Goal: Information Seeking & Learning: Learn about a topic

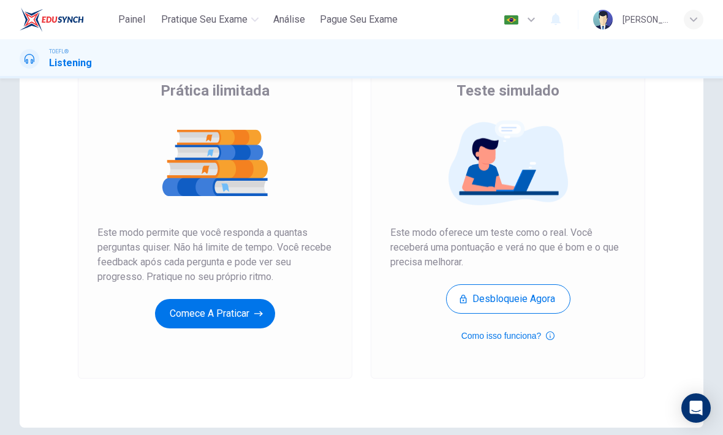
scroll to position [103, 0]
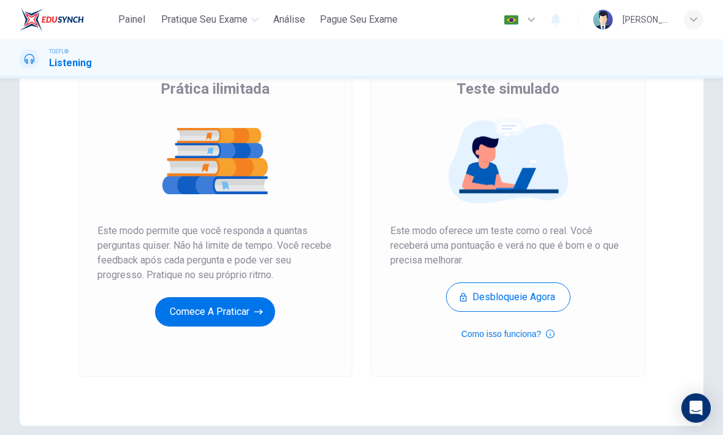
click at [550, 299] on button "Desbloqueie agora" at bounding box center [508, 296] width 124 height 29
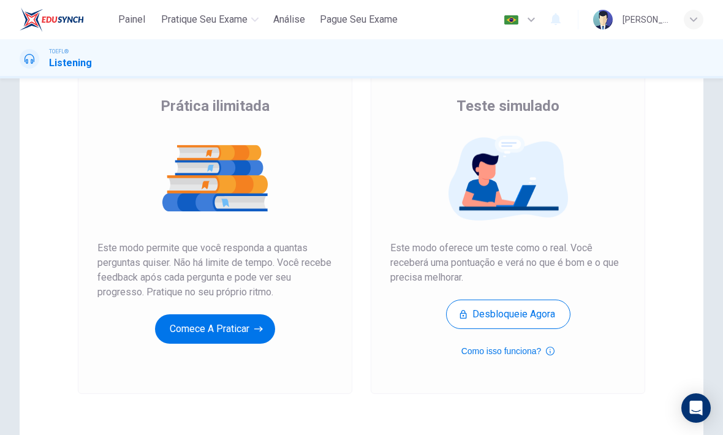
scroll to position [91, 0]
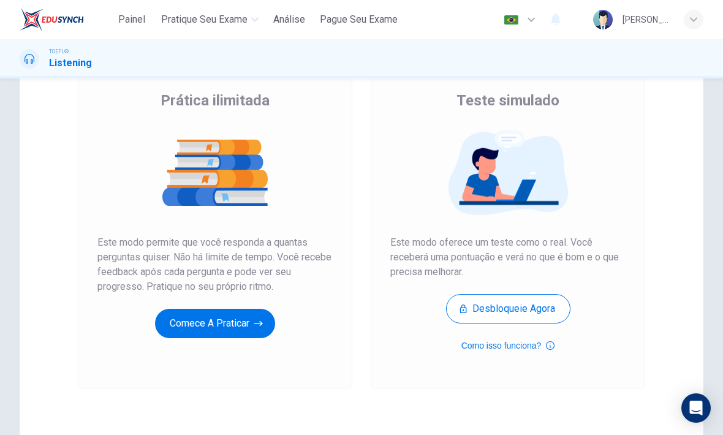
click at [230, 331] on button "Comece a praticar" at bounding box center [215, 323] width 120 height 29
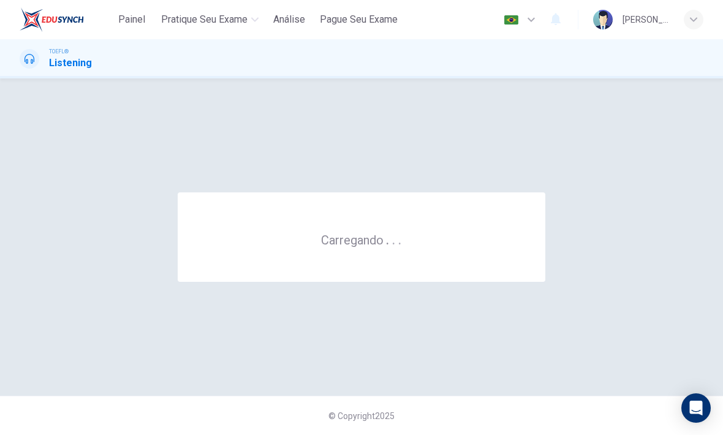
scroll to position [0, 0]
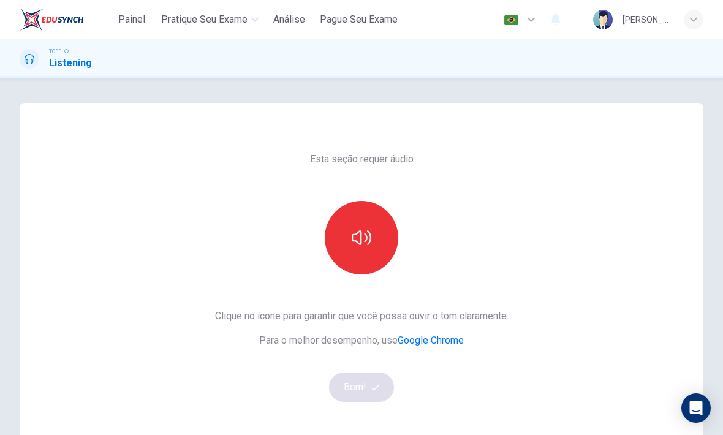
click at [371, 241] on icon "button" at bounding box center [362, 237] width 20 height 15
click at [367, 382] on button "Bom!" at bounding box center [362, 386] width 66 height 29
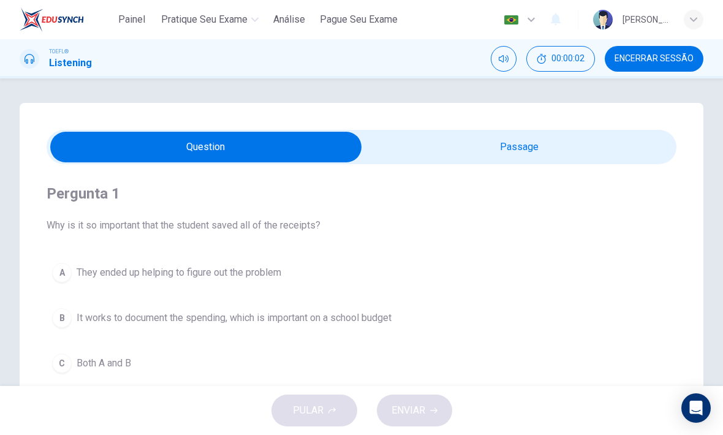
click at [567, 145] on input "checkbox" at bounding box center [205, 147] width 945 height 31
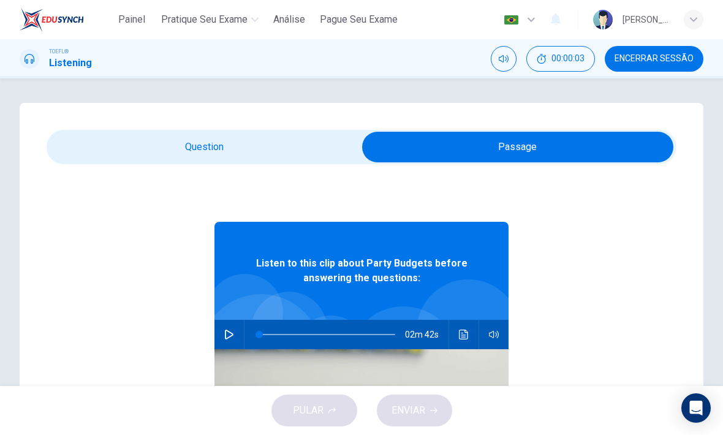
click at [267, 145] on input "checkbox" at bounding box center [517, 147] width 945 height 31
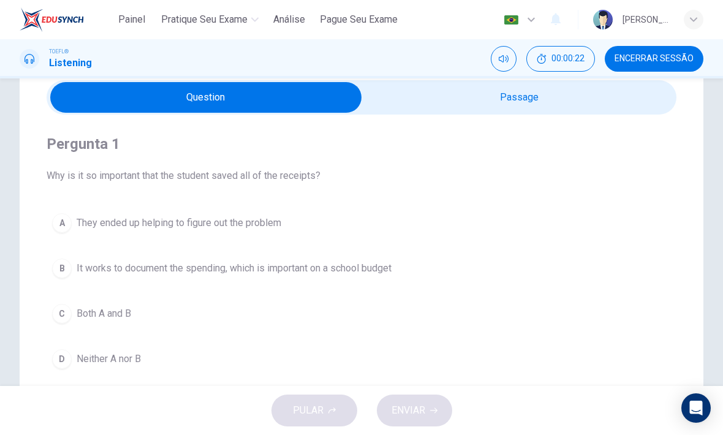
scroll to position [49, 0]
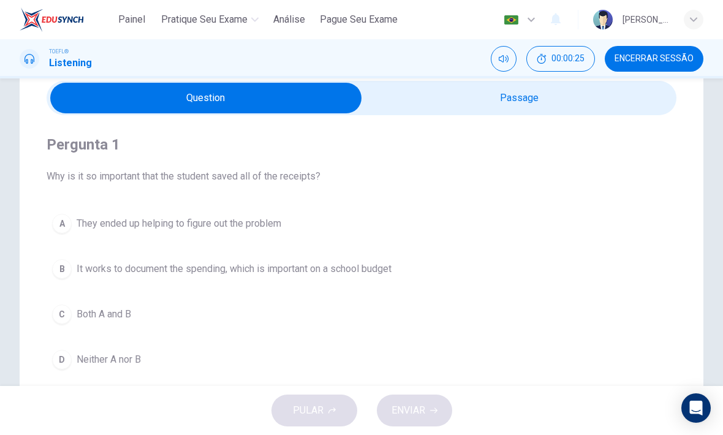
click at [566, 94] on input "checkbox" at bounding box center [205, 98] width 945 height 31
checkbox input "true"
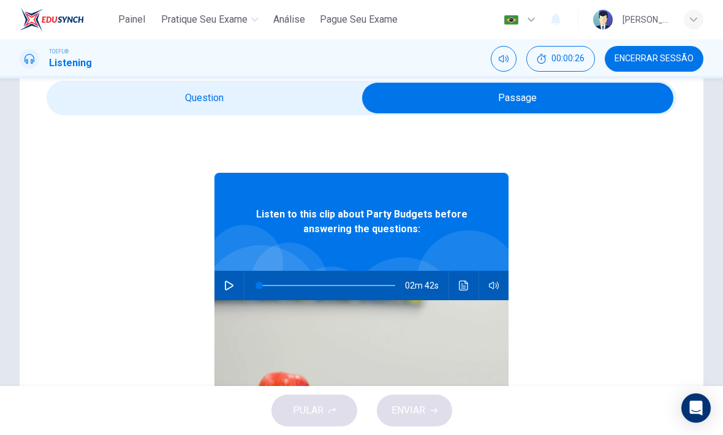
click at [231, 286] on icon "button" at bounding box center [229, 286] width 10 height 10
type input "1"
click at [254, 90] on input "checkbox" at bounding box center [517, 98] width 945 height 31
checkbox input "false"
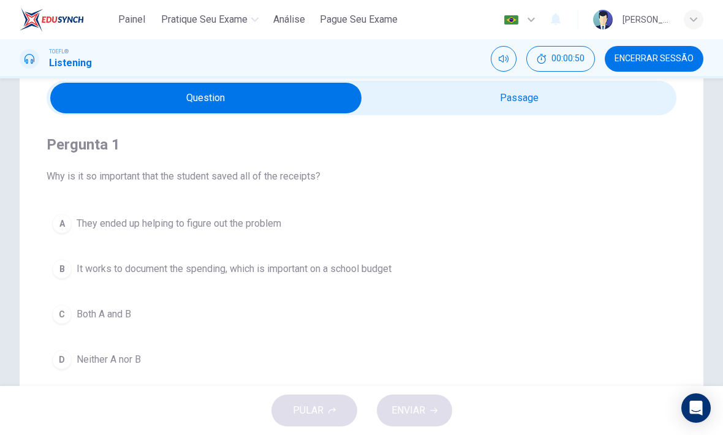
type input "15"
click at [597, 106] on input "checkbox" at bounding box center [205, 98] width 945 height 31
checkbox input "true"
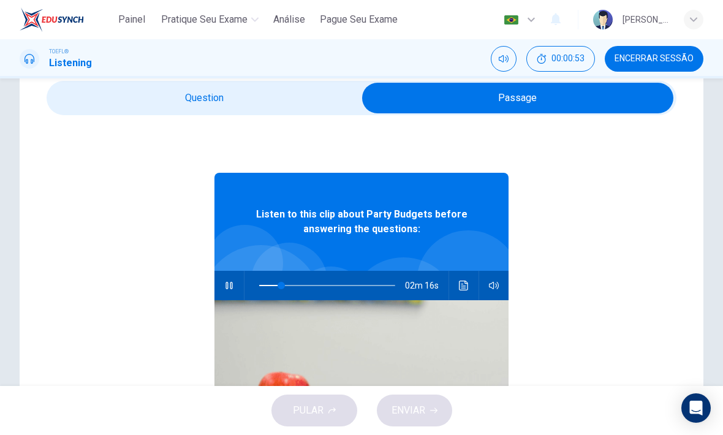
scroll to position [-1, 0]
type input "17"
click at [263, 103] on input "checkbox" at bounding box center [517, 98] width 945 height 31
checkbox input "false"
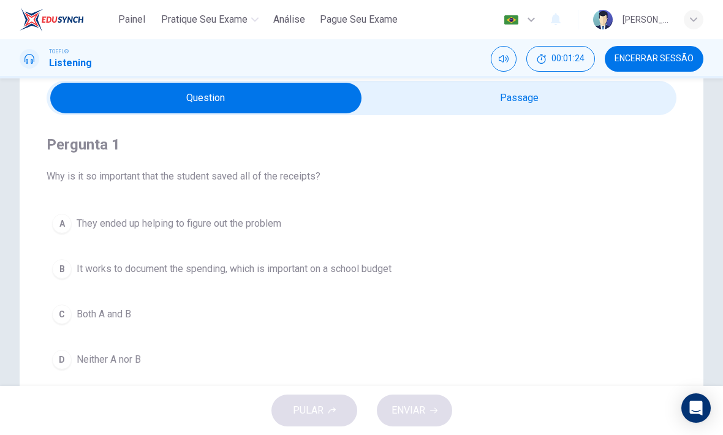
type input "36"
click at [551, 108] on input "checkbox" at bounding box center [205, 98] width 945 height 31
checkbox input "true"
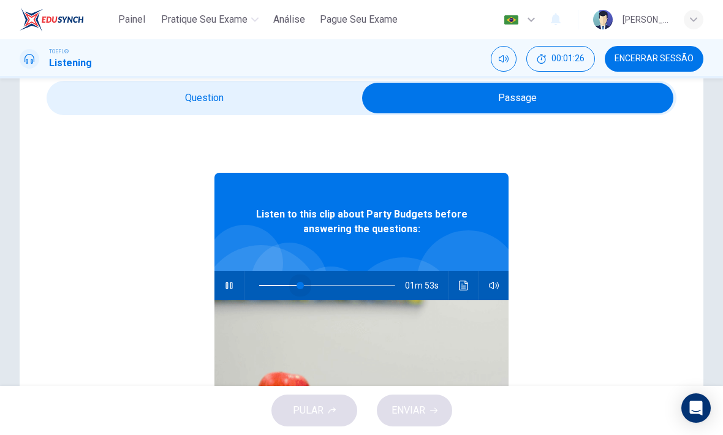
click at [300, 289] on span at bounding box center [300, 285] width 7 height 7
click at [297, 287] on span at bounding box center [300, 285] width 7 height 7
type input "18"
click at [265, 101] on input "checkbox" at bounding box center [517, 98] width 945 height 31
checkbox input "false"
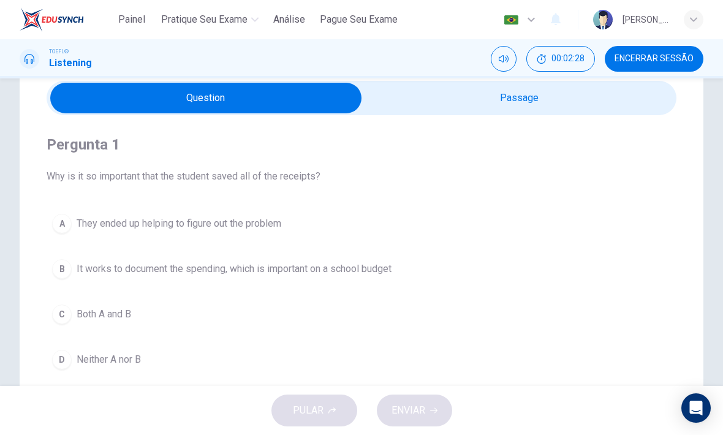
click at [64, 219] on div "A" at bounding box center [62, 224] width 20 height 20
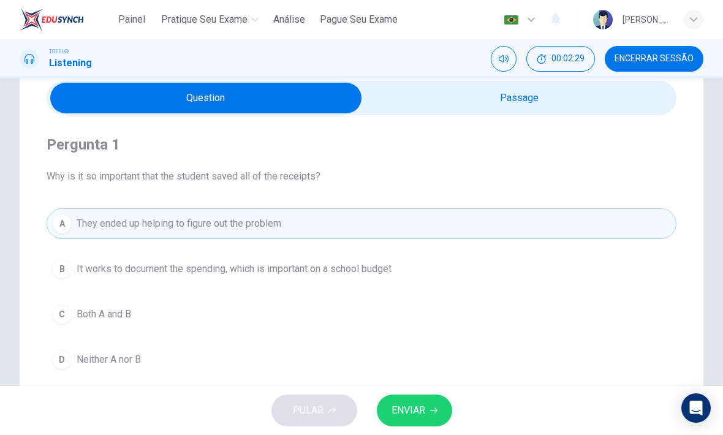
click at [427, 404] on button "ENVIAR" at bounding box center [414, 411] width 75 height 32
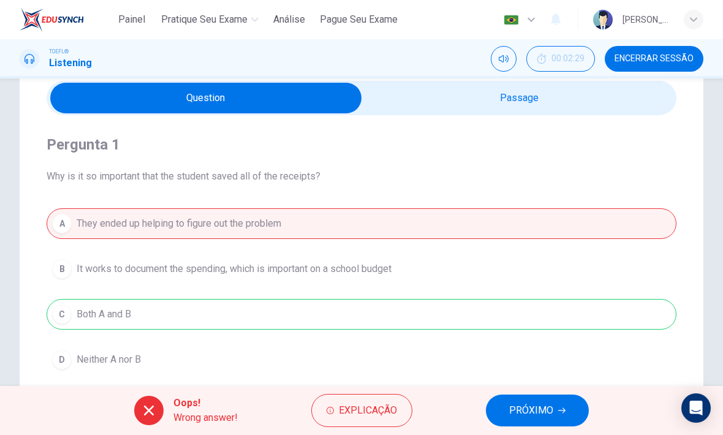
click at [569, 409] on button "PRÓXIMO" at bounding box center [537, 411] width 103 height 32
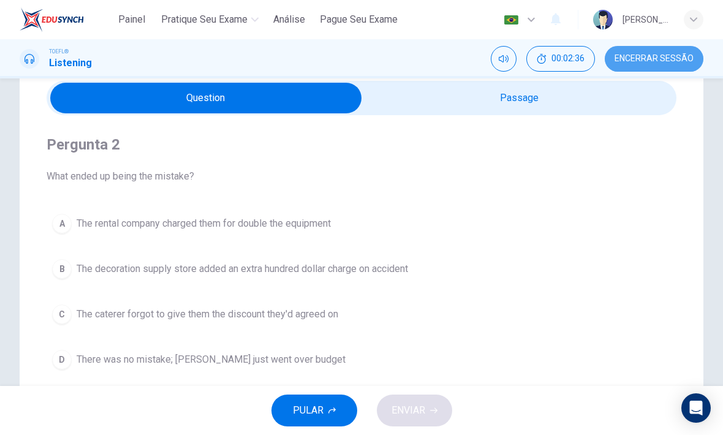
click at [668, 63] on span "Encerrar Sessão" at bounding box center [653, 59] width 79 height 10
